Goal: Information Seeking & Learning: Learn about a topic

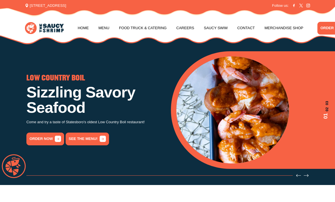
click at [96, 139] on link "See the menu!" at bounding box center [86, 139] width 43 height 13
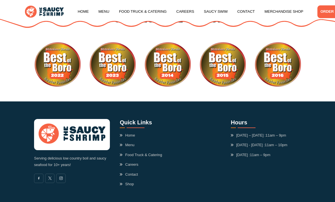
scroll to position [1338, 0]
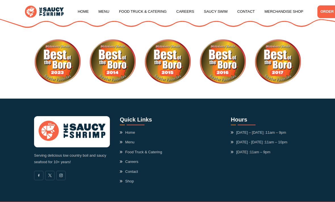
click at [134, 139] on link "Menu" at bounding box center [127, 142] width 15 height 6
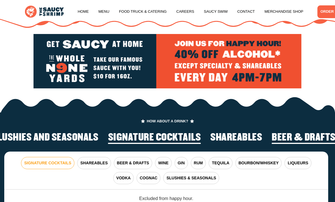
scroll to position [566, 0]
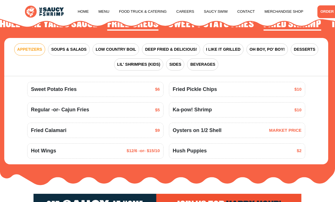
click at [78, 50] on span "SOUPS & SALADS" at bounding box center [68, 49] width 35 height 6
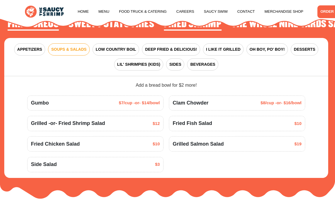
click at [125, 48] on span "LOW COUNTRY BOIL" at bounding box center [116, 49] width 40 height 6
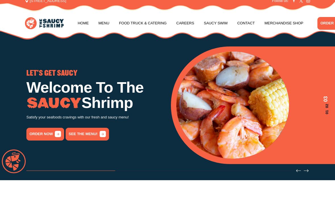
scroll to position [0, 0]
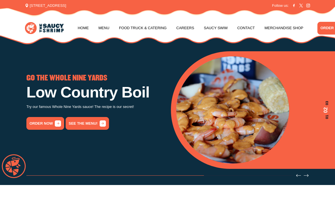
click at [108, 29] on link "Menu" at bounding box center [103, 28] width 11 height 22
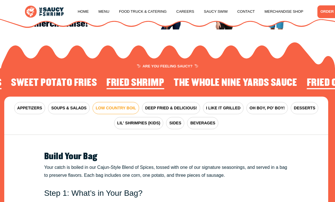
scroll to position [548, 0]
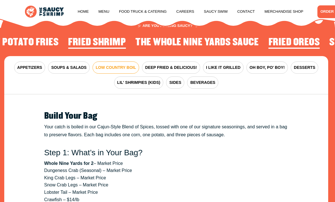
click at [186, 68] on span "DEEP FRIED & DELICIOUS!" at bounding box center [171, 68] width 52 height 6
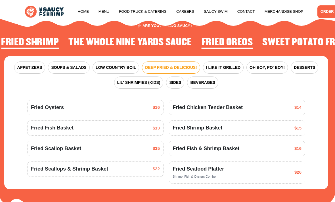
click at [220, 148] on span "Fried Fish & Shrimp Basket" at bounding box center [205, 149] width 67 height 8
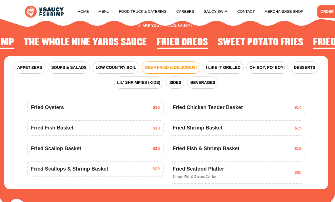
click at [208, 147] on span "Fried Fish & Shrimp Basket" at bounding box center [205, 149] width 67 height 8
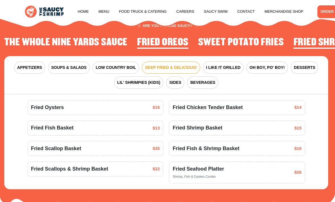
click at [229, 147] on span "Fried Fish & Shrimp Basket" at bounding box center [205, 149] width 67 height 8
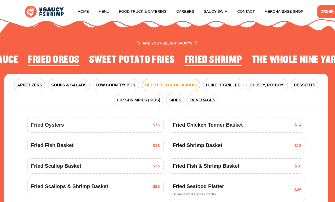
scroll to position [530, 0]
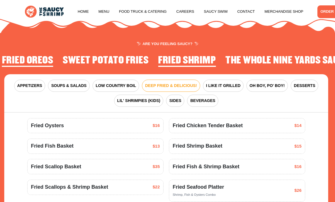
click at [230, 86] on span "I LIKE IT GRILLED" at bounding box center [223, 86] width 34 height 6
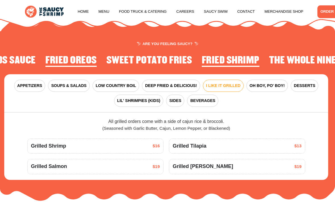
click at [177, 99] on span "SIDES" at bounding box center [175, 101] width 12 height 6
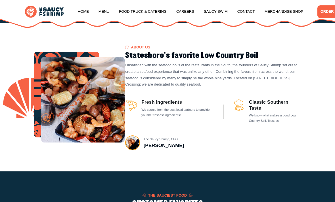
scroll to position [162, 0]
